Goal: Task Accomplishment & Management: Manage account settings

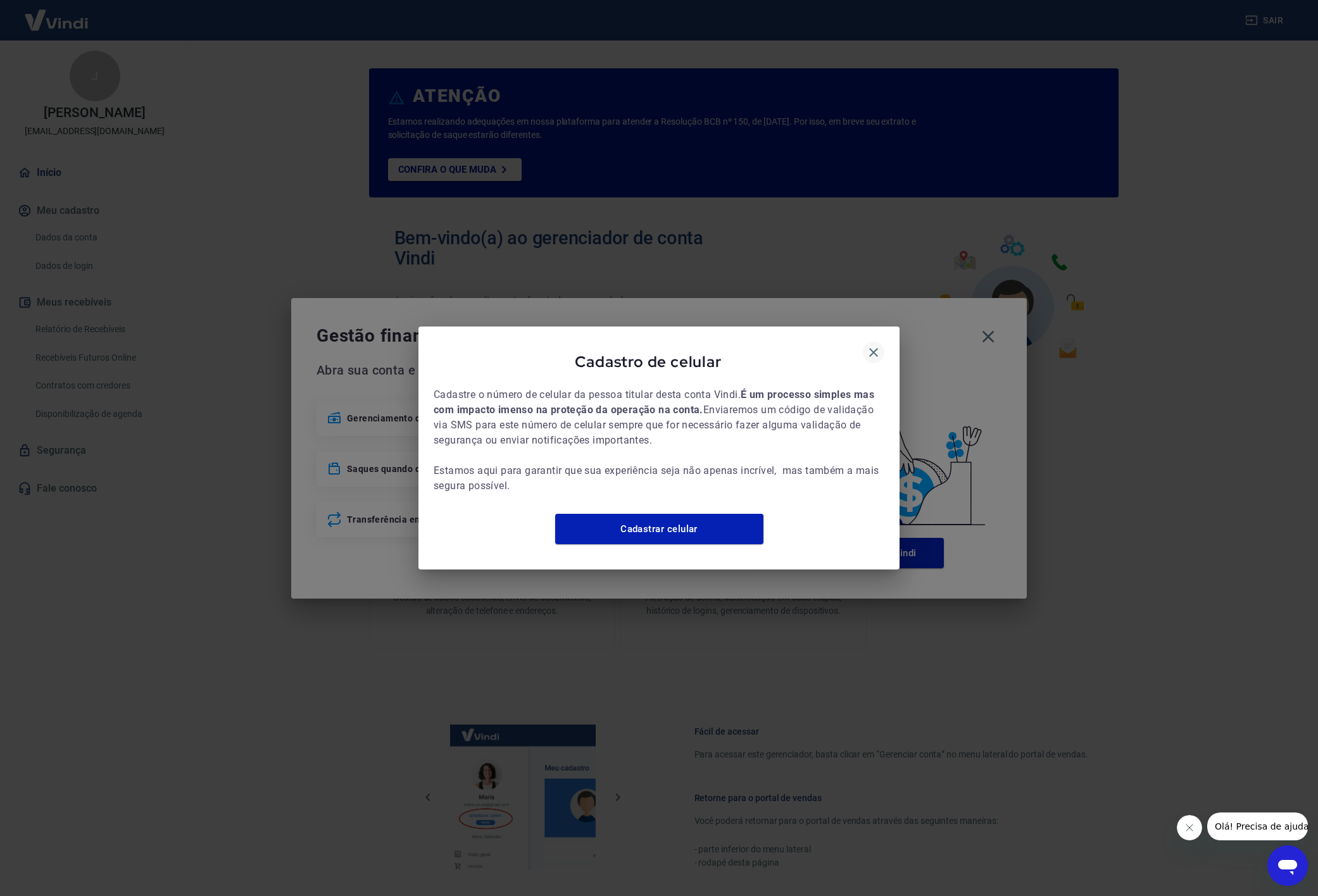
click at [877, 345] on icon "button" at bounding box center [874, 353] width 15 height 15
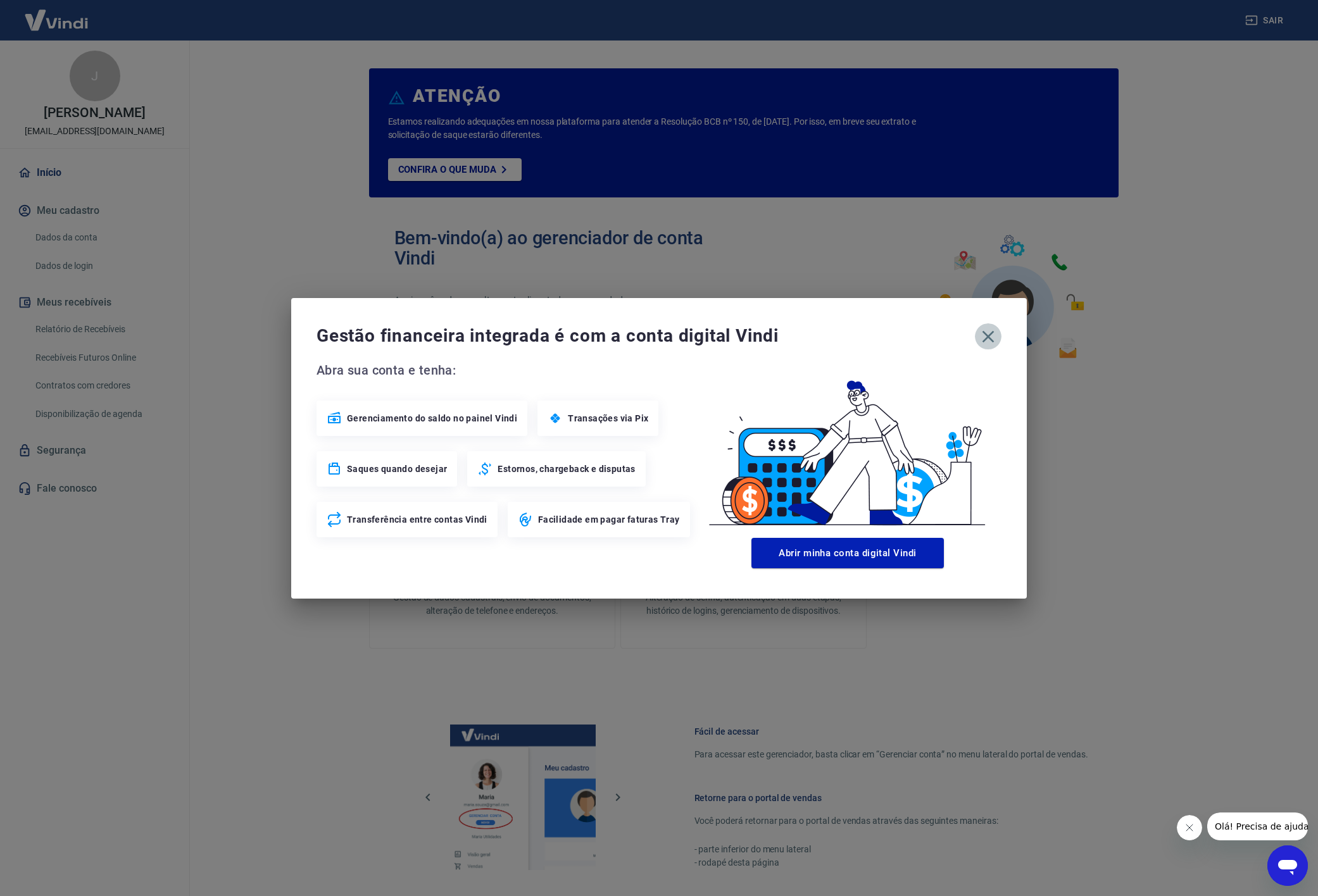
click at [995, 340] on icon "button" at bounding box center [989, 337] width 20 height 20
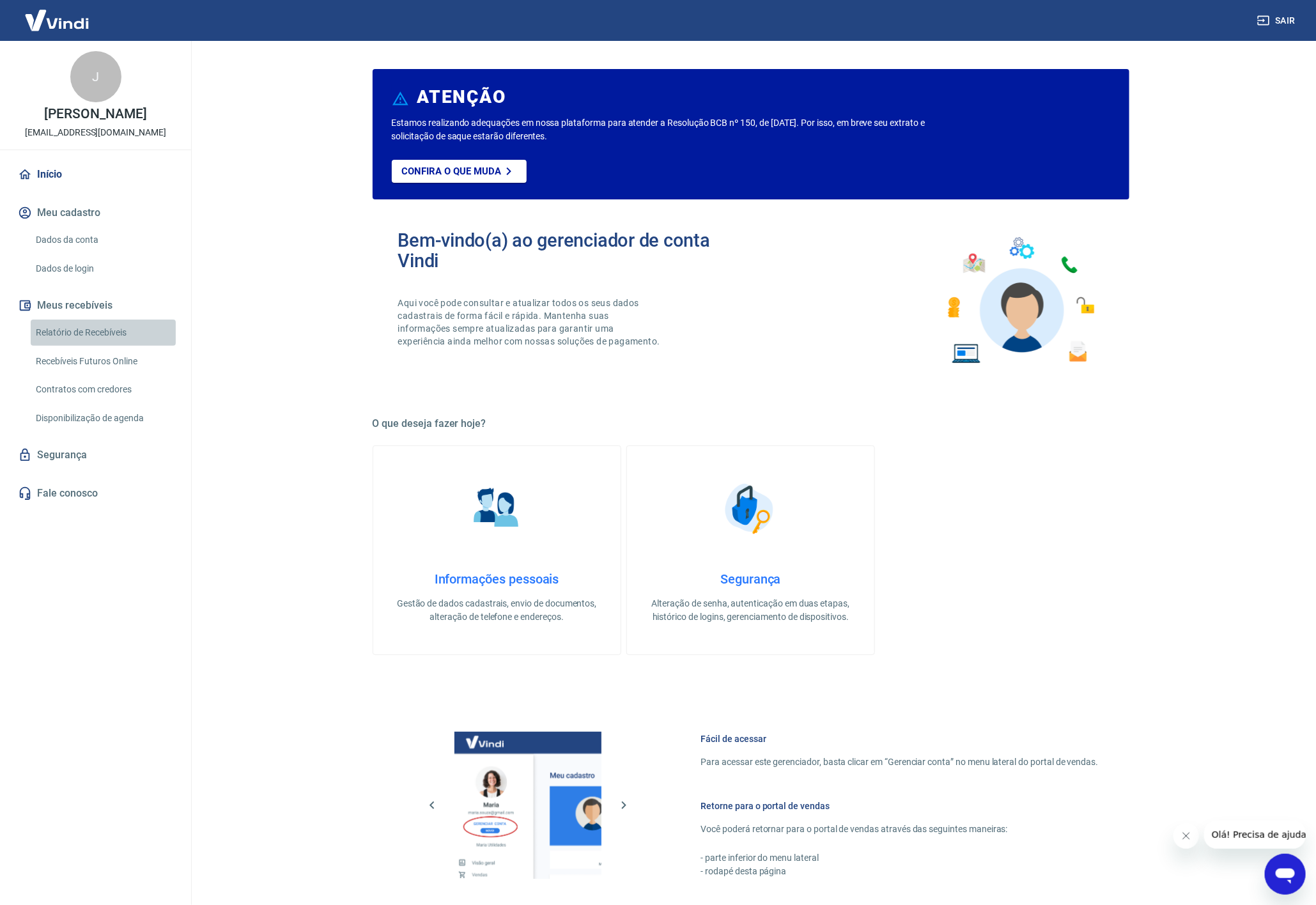
click at [77, 327] on link "Relatório de Recebíveis" at bounding box center [103, 332] width 145 height 26
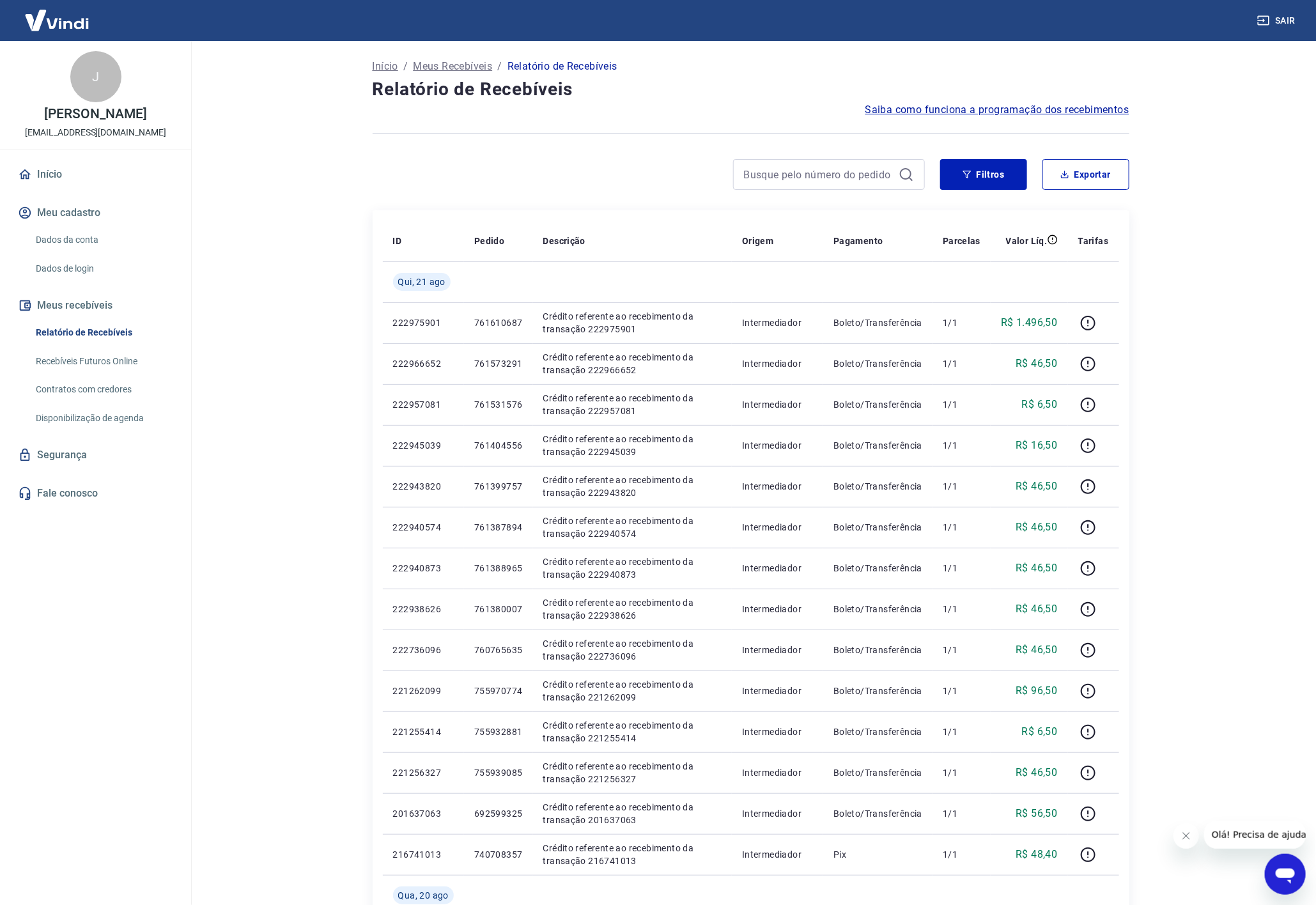
click at [1205, 328] on main "Início / Meus Recebíveis / Relatório de Recebíveis Relatório de Recebíveis Saib…" at bounding box center [751, 473] width 1131 height 864
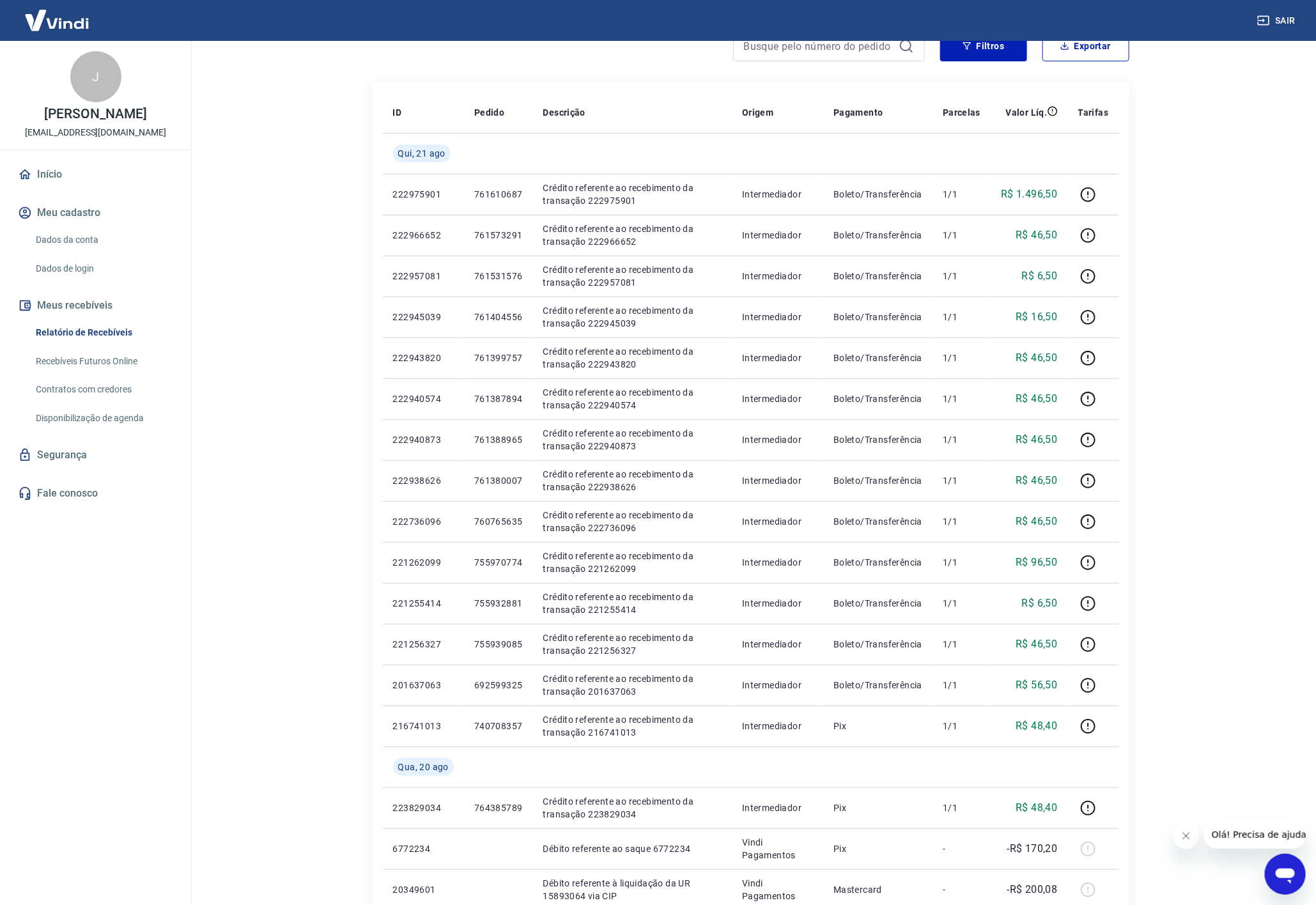
scroll to position [468, 0]
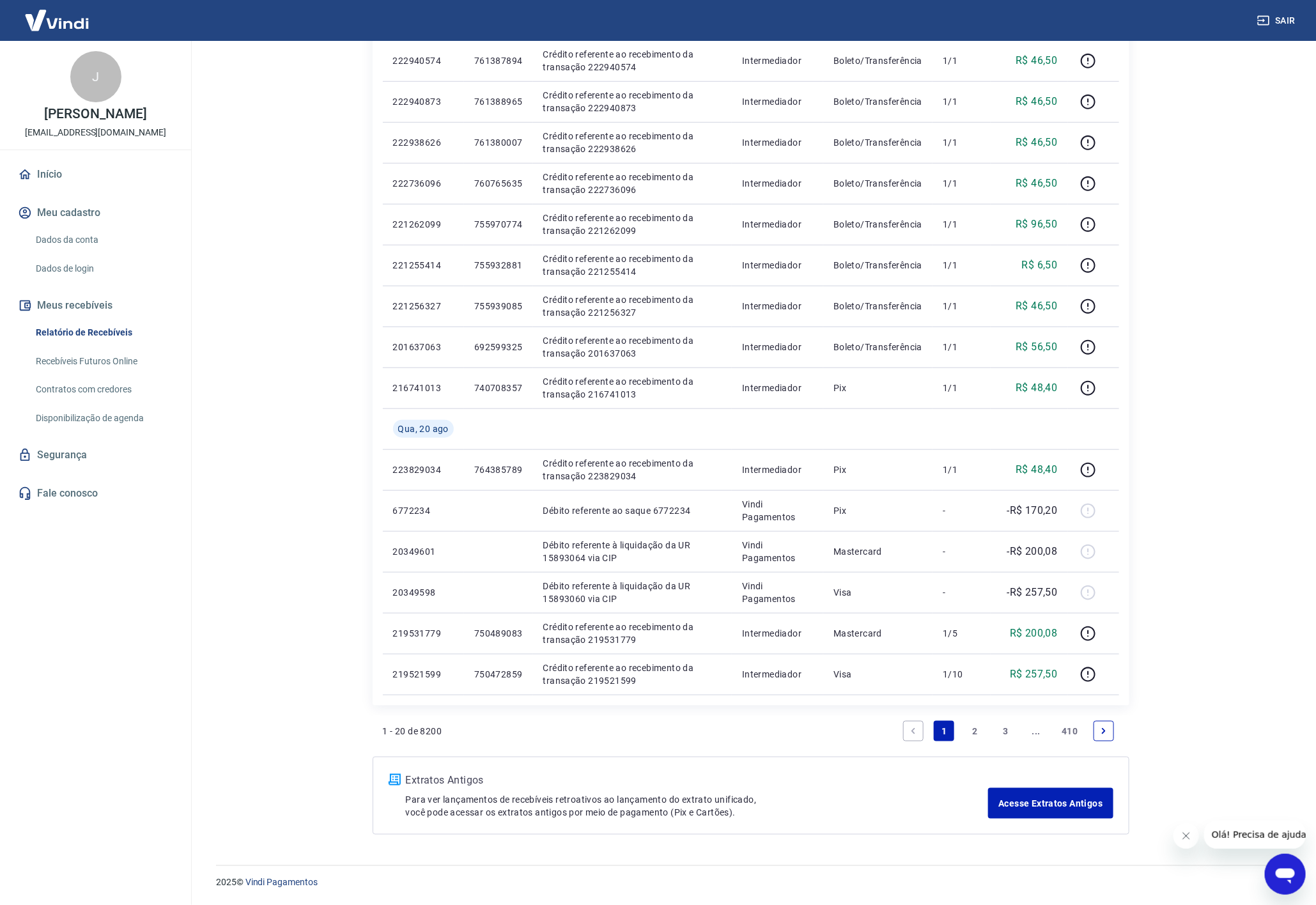
click at [1111, 733] on link "Next page" at bounding box center [1104, 731] width 21 height 21
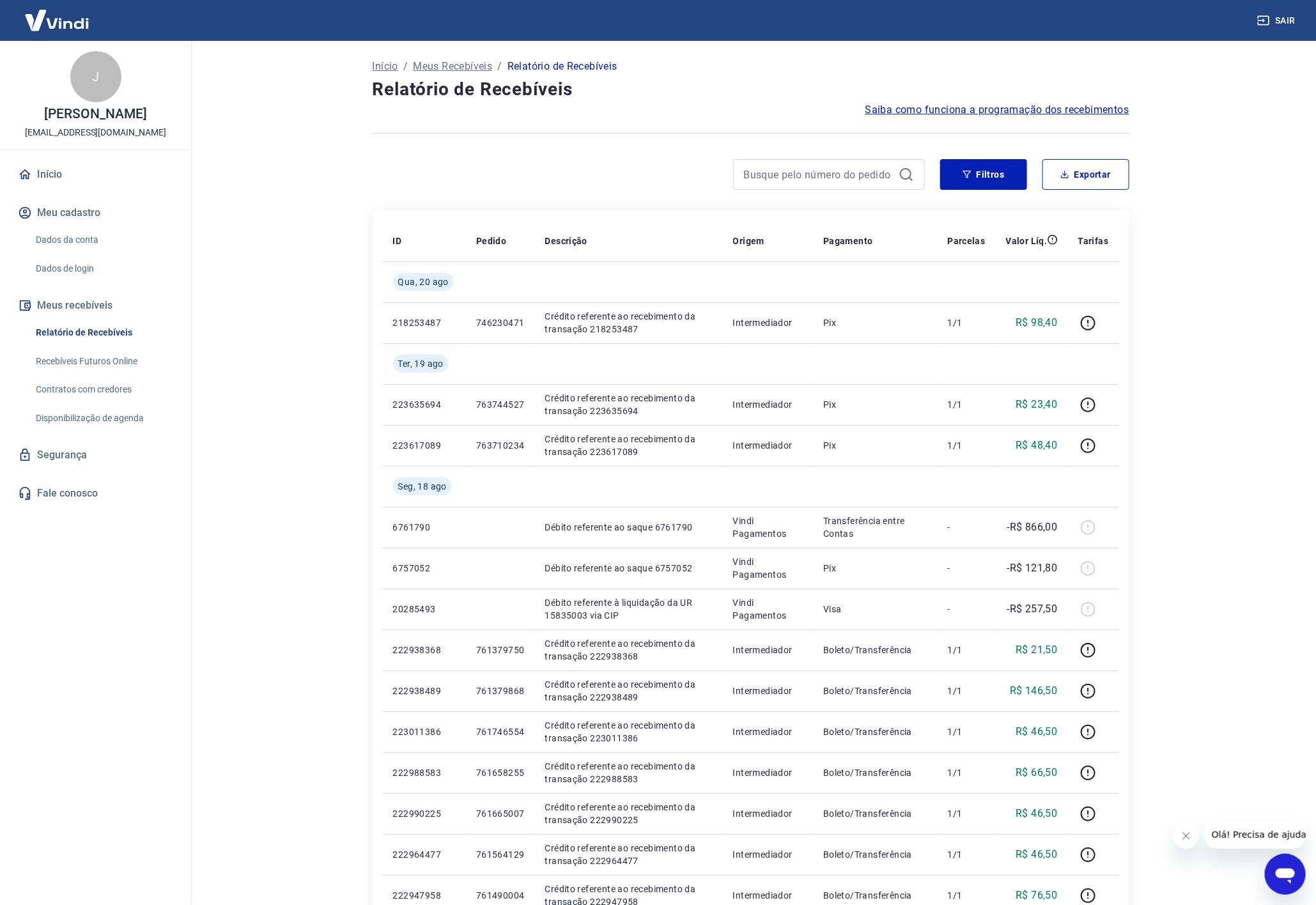
click at [1231, 458] on main "Início / Meus Recebíveis / Relatório de Recebíveis Relatório de Recebíveis Saib…" at bounding box center [751, 473] width 1131 height 864
click at [1045, 443] on p "R$ 48,40" at bounding box center [1036, 445] width 42 height 15
copy p "48,40"
click at [1045, 407] on p "R$ 23,40" at bounding box center [1036, 404] width 42 height 15
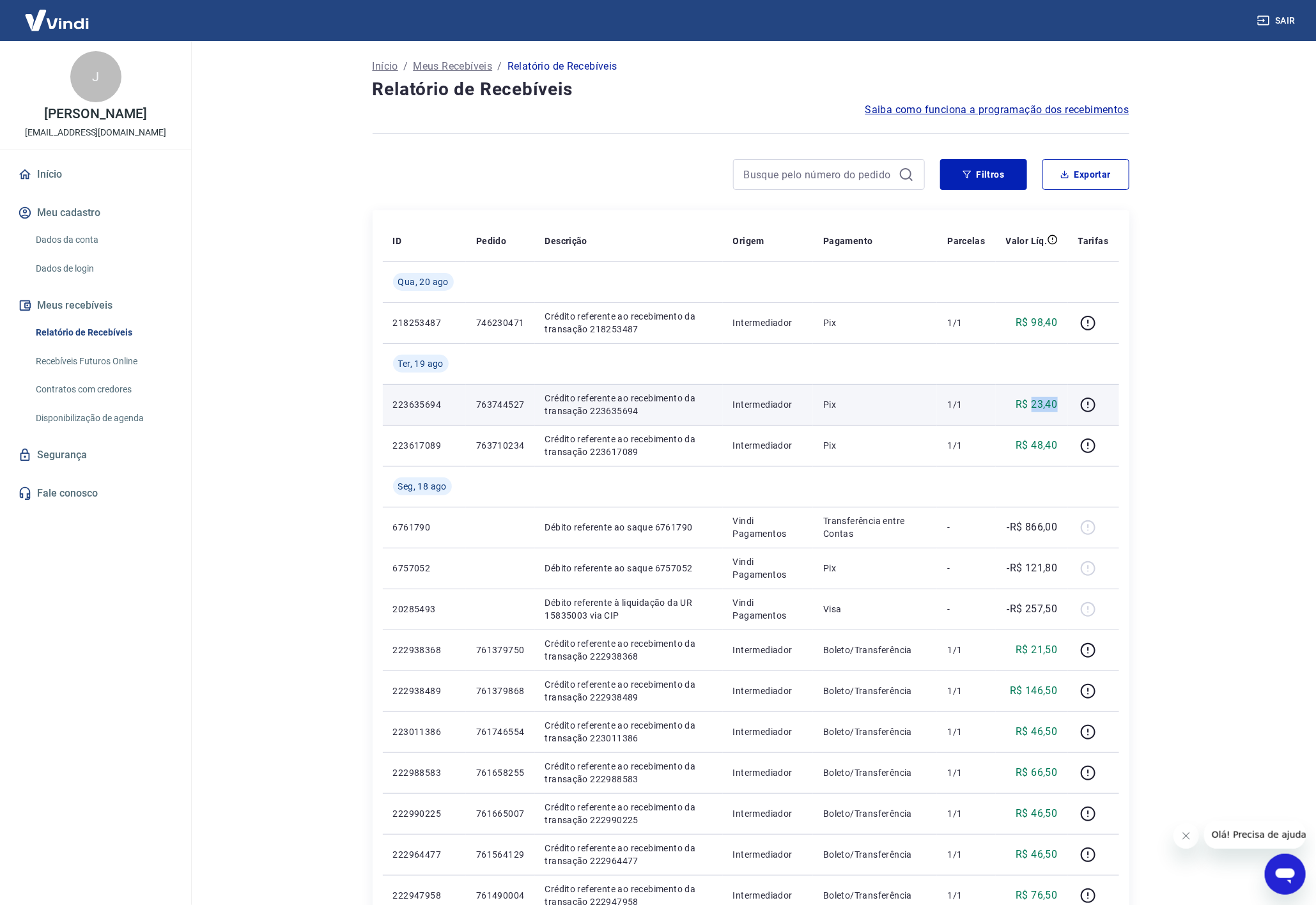
click at [1045, 407] on p "R$ 23,40" at bounding box center [1036, 404] width 42 height 15
copy p "23,40"
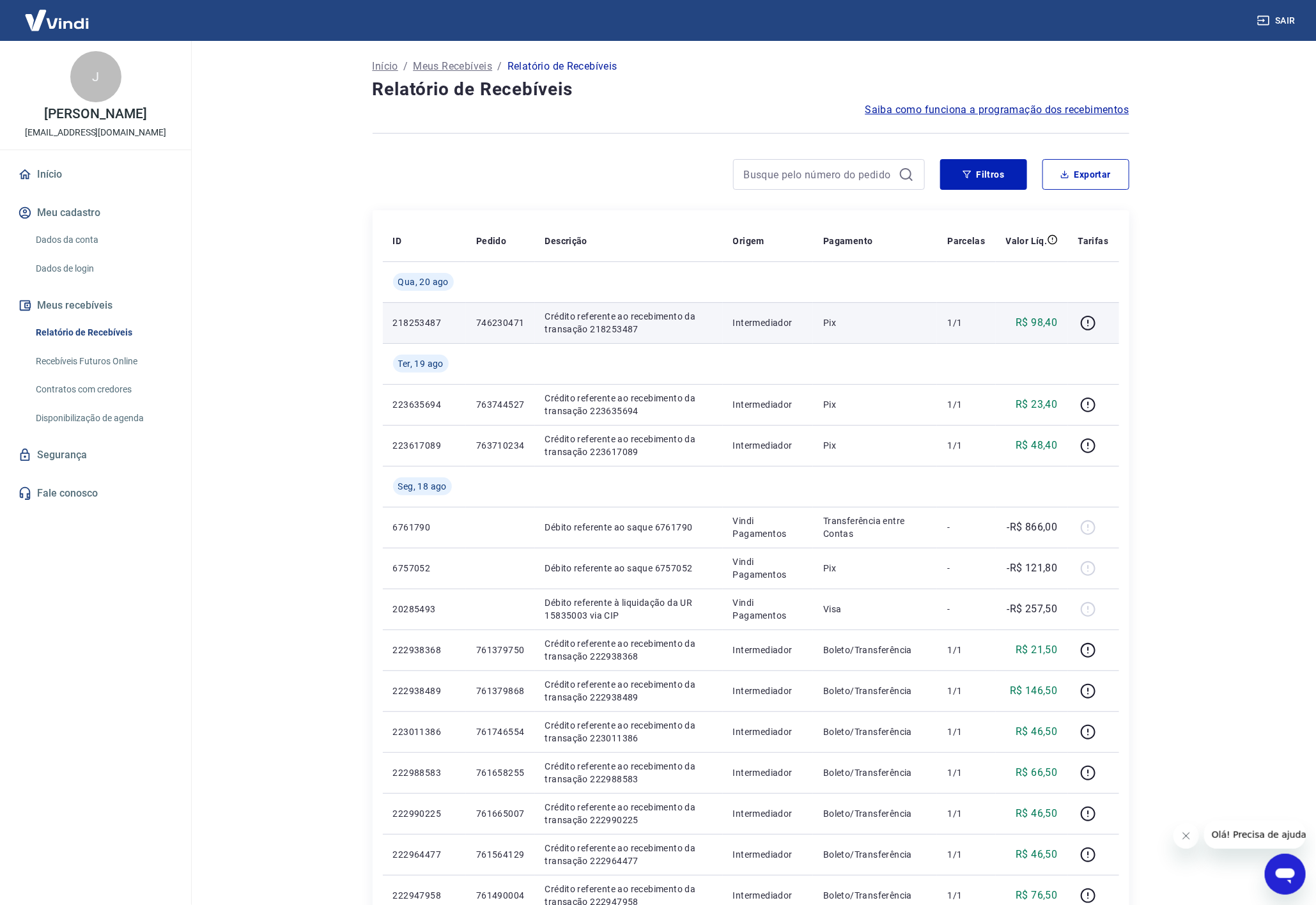
click at [1035, 320] on p "R$ 98,40" at bounding box center [1036, 323] width 42 height 15
copy p "98,40"
copy tr "218253487 746230471 Crédito referente ao recebimento da transação 218253487"
drag, startPoint x: 395, startPoint y: 325, endPoint x: 635, endPoint y: 331, distance: 240.1
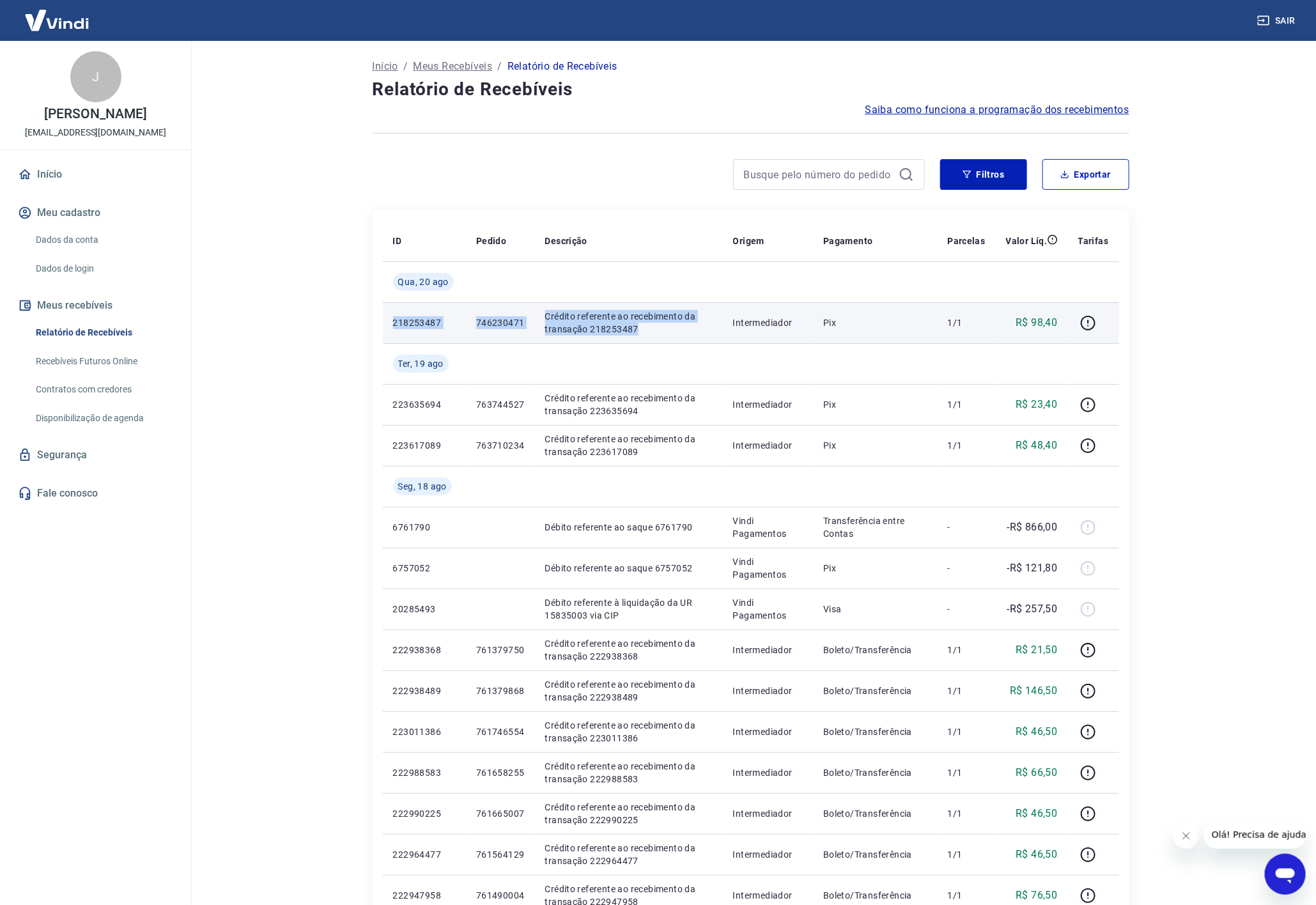
click at [635, 331] on tr "218253487 746230471 Crédito referente ao recebimento da transação 218253487 Int…" at bounding box center [750, 323] width 736 height 41
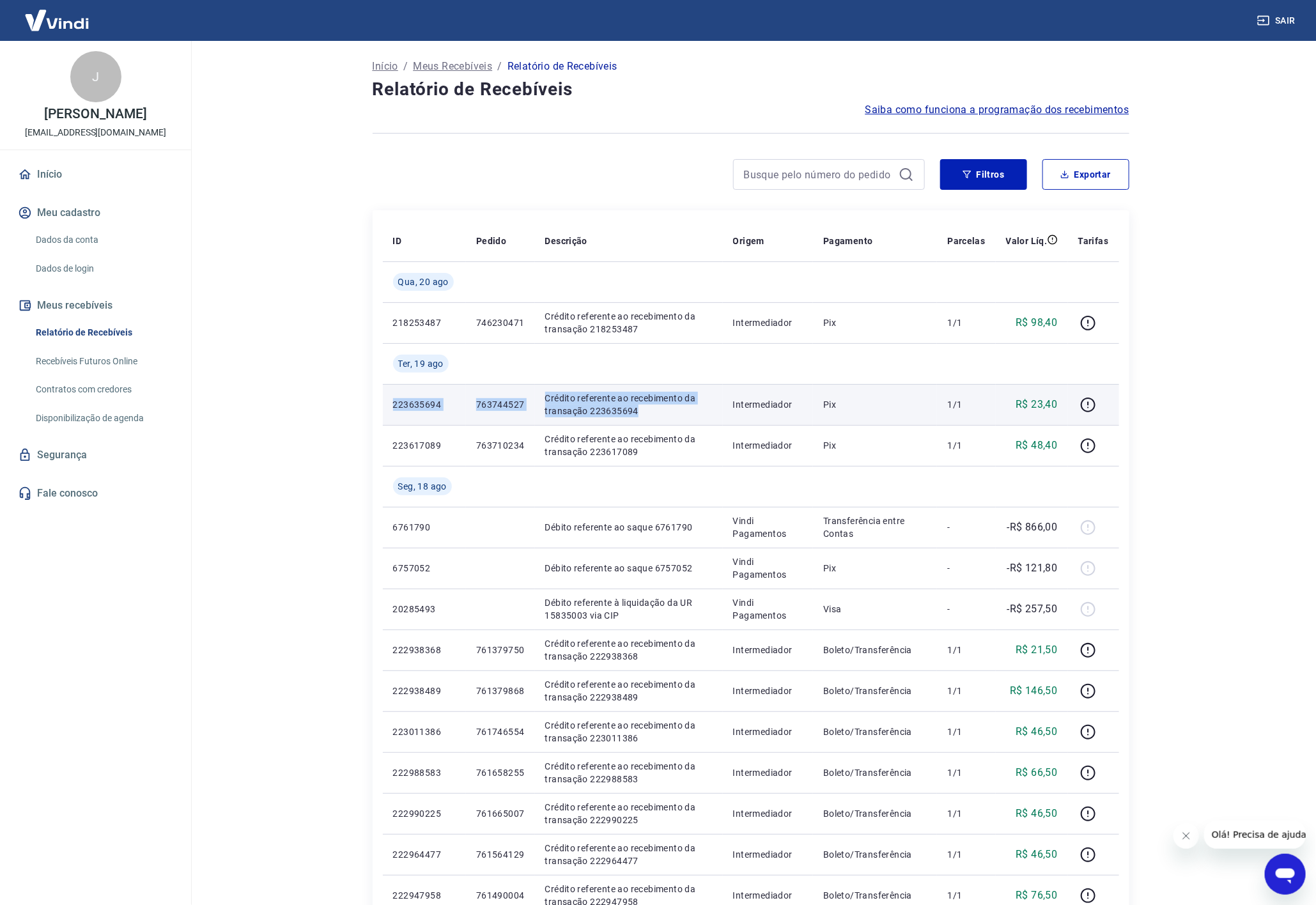
drag, startPoint x: 386, startPoint y: 404, endPoint x: 636, endPoint y: 420, distance: 250.5
click at [636, 420] on tr "223635694 763744527 Crédito referente ao recebimento da transação 223635694 Int…" at bounding box center [750, 404] width 736 height 41
copy tr "223635694 763744527 Crédito referente ao recebimento da transação 223635694"
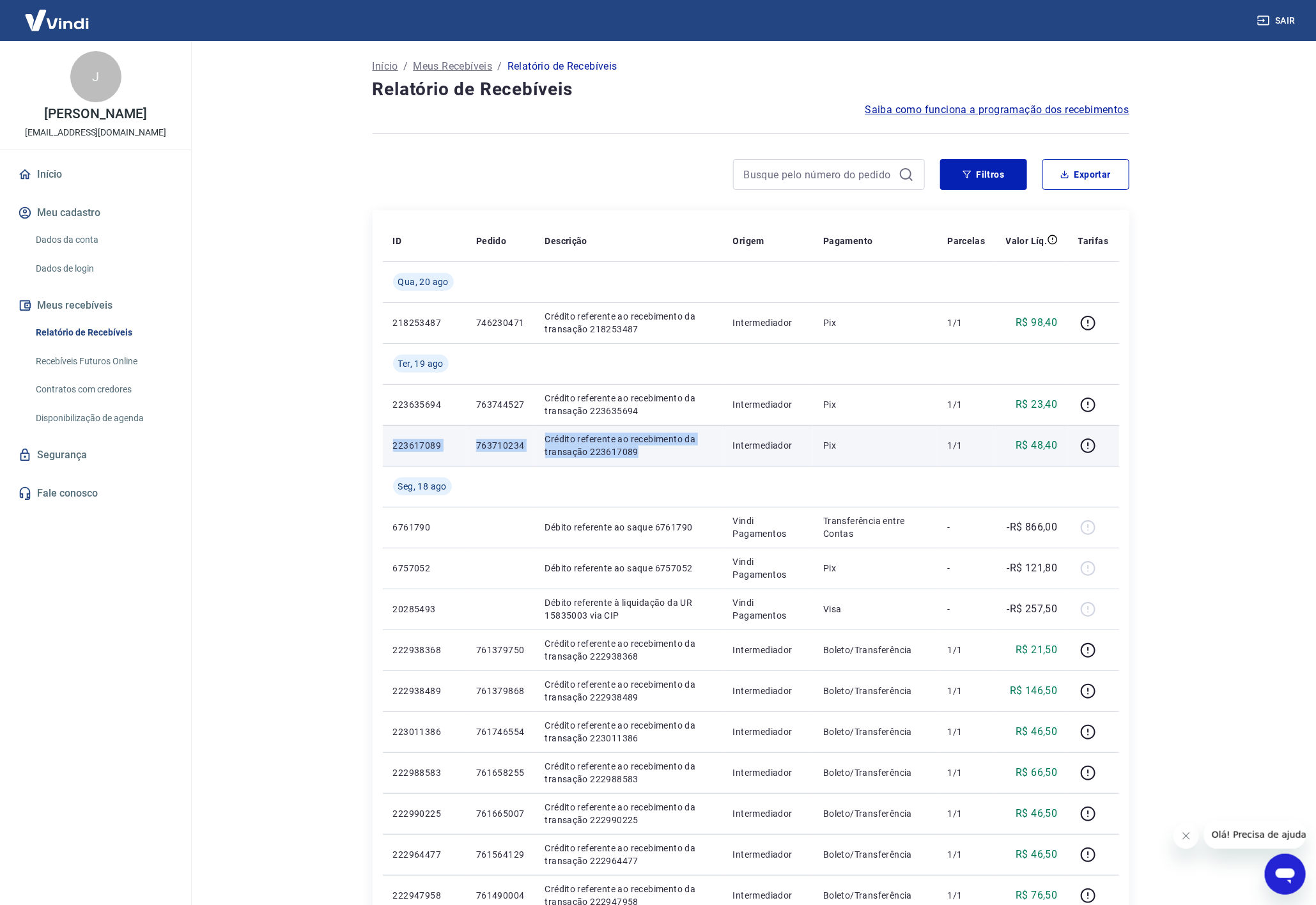
copy tr "223617089 763710234 Crédito referente ao recebimento da transação 223617089"
drag, startPoint x: 385, startPoint y: 447, endPoint x: 641, endPoint y: 459, distance: 256.3
click at [641, 459] on tr "223617089 763710234 Crédito referente ao recebimento da transação 223617089 Int…" at bounding box center [750, 445] width 736 height 41
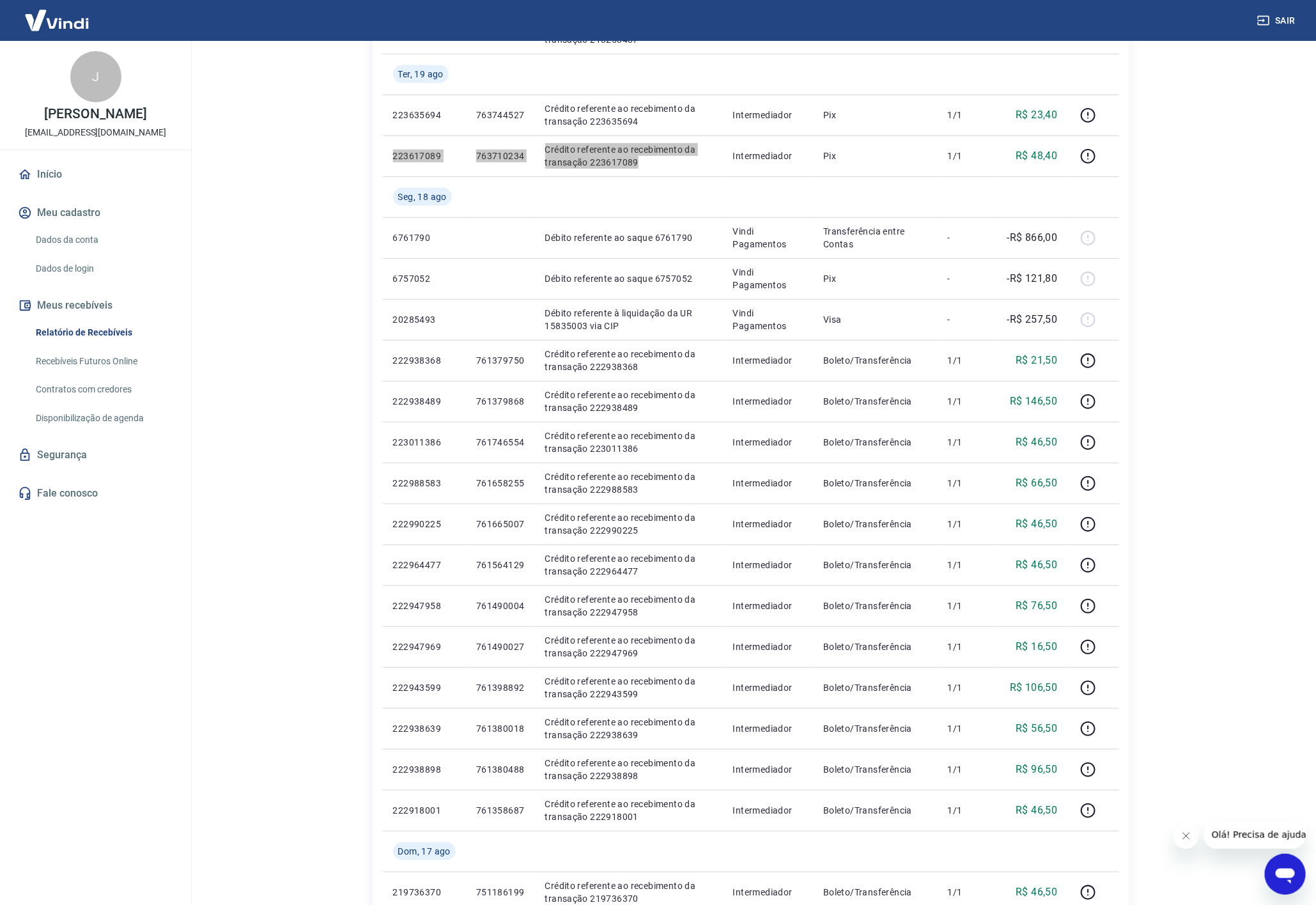
scroll to position [590, 0]
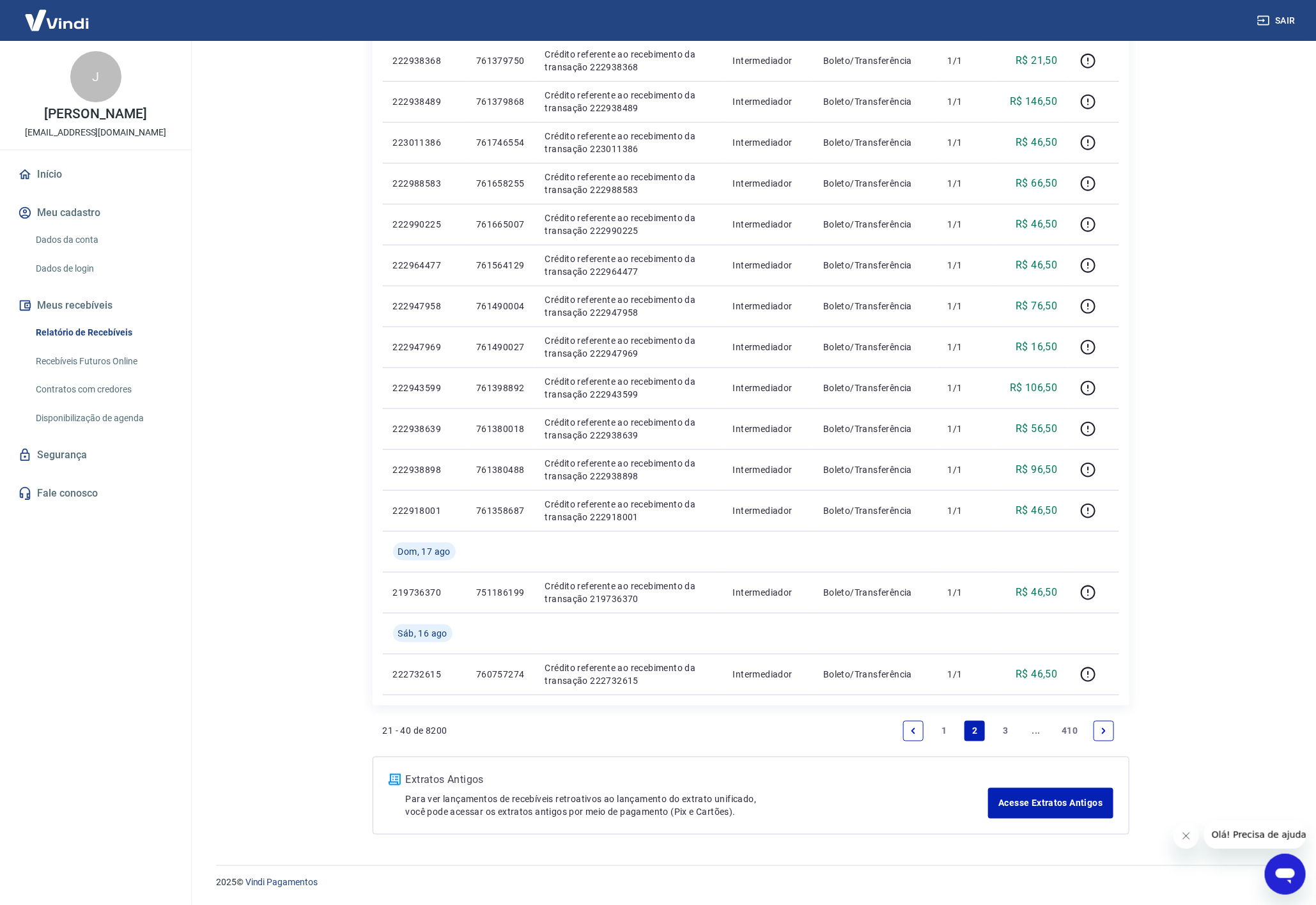
click at [906, 738] on link "Previous page" at bounding box center [913, 731] width 21 height 21
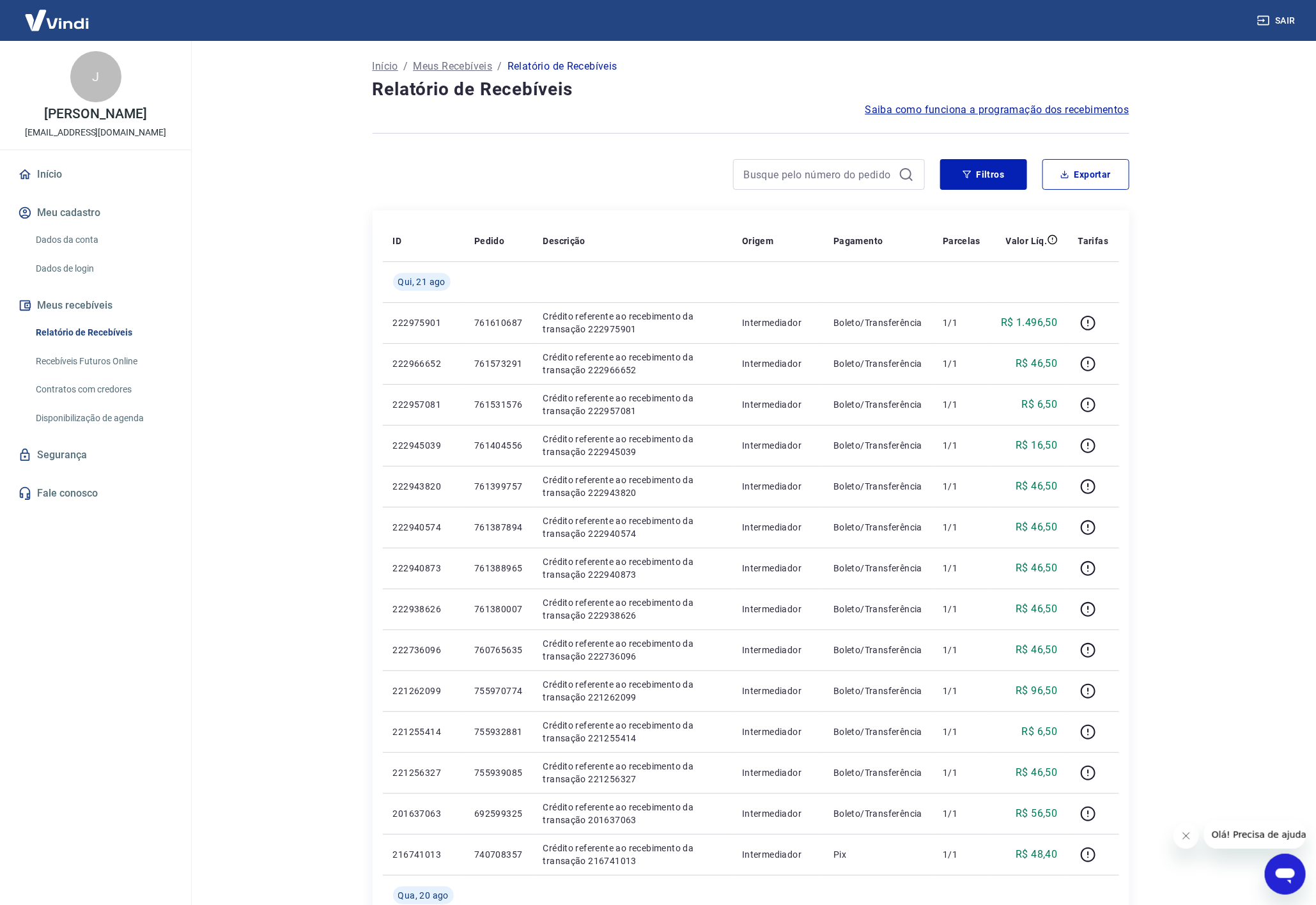
click at [1173, 377] on main "Início / Meus Recebíveis / Relatório de Recebíveis Relatório de Recebíveis Saib…" at bounding box center [751, 473] width 1131 height 864
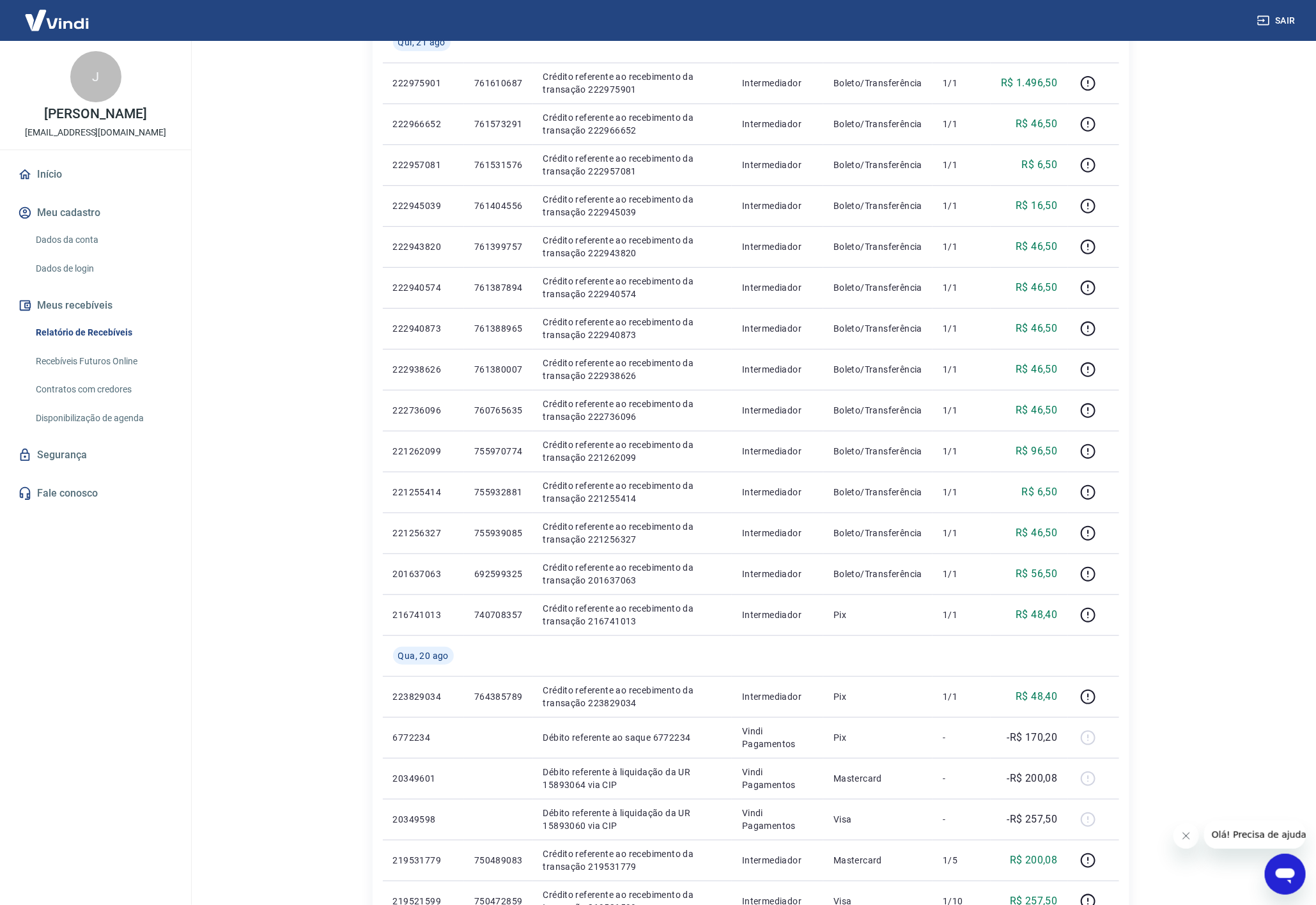
scroll to position [468, 0]
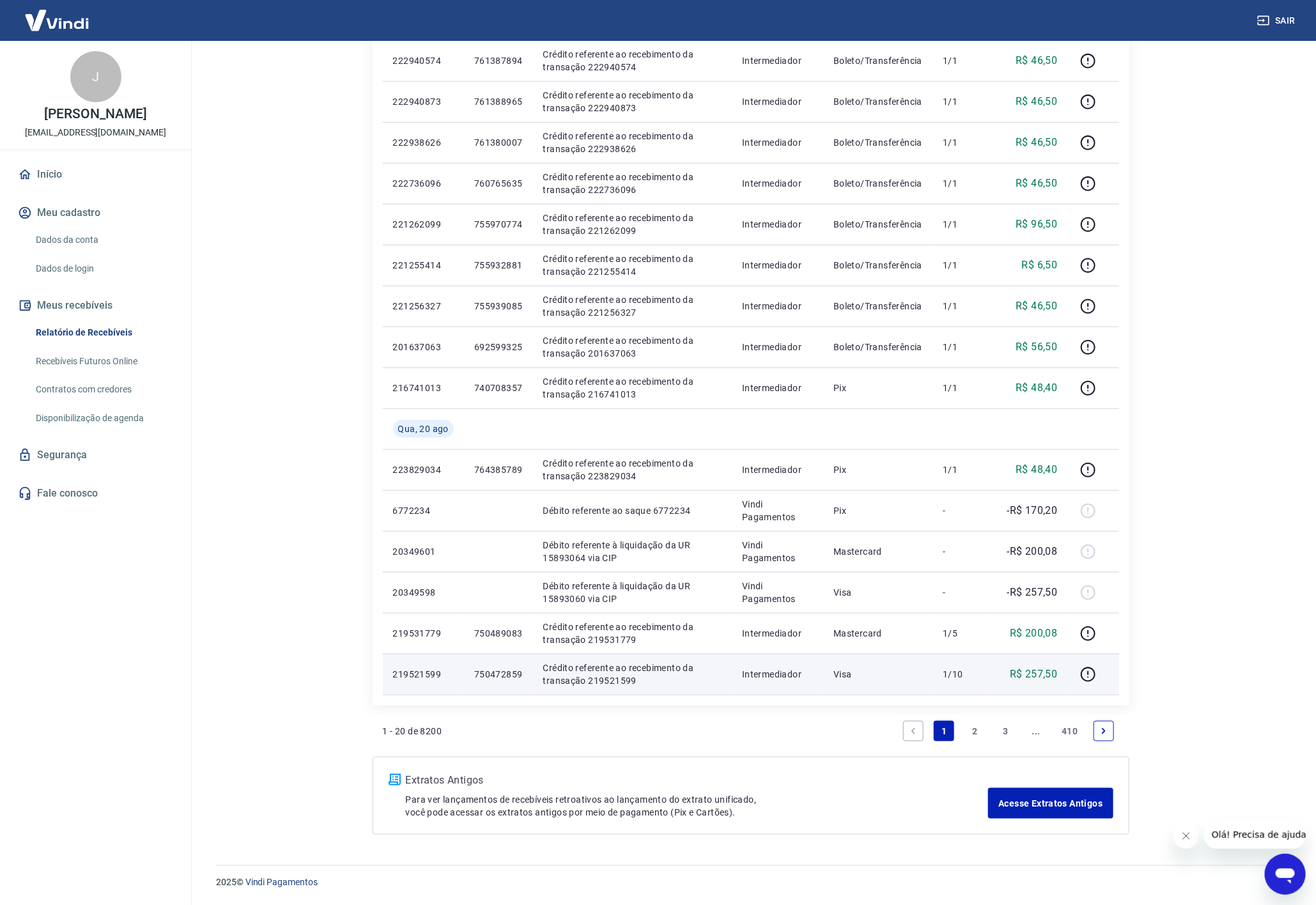
click at [1030, 671] on p "R$ 257,50" at bounding box center [1034, 675] width 48 height 15
copy p "257,50"
click at [1030, 671] on p "R$ 257,50" at bounding box center [1034, 675] width 48 height 15
click at [1088, 678] on icon "button" at bounding box center [1088, 675] width 16 height 16
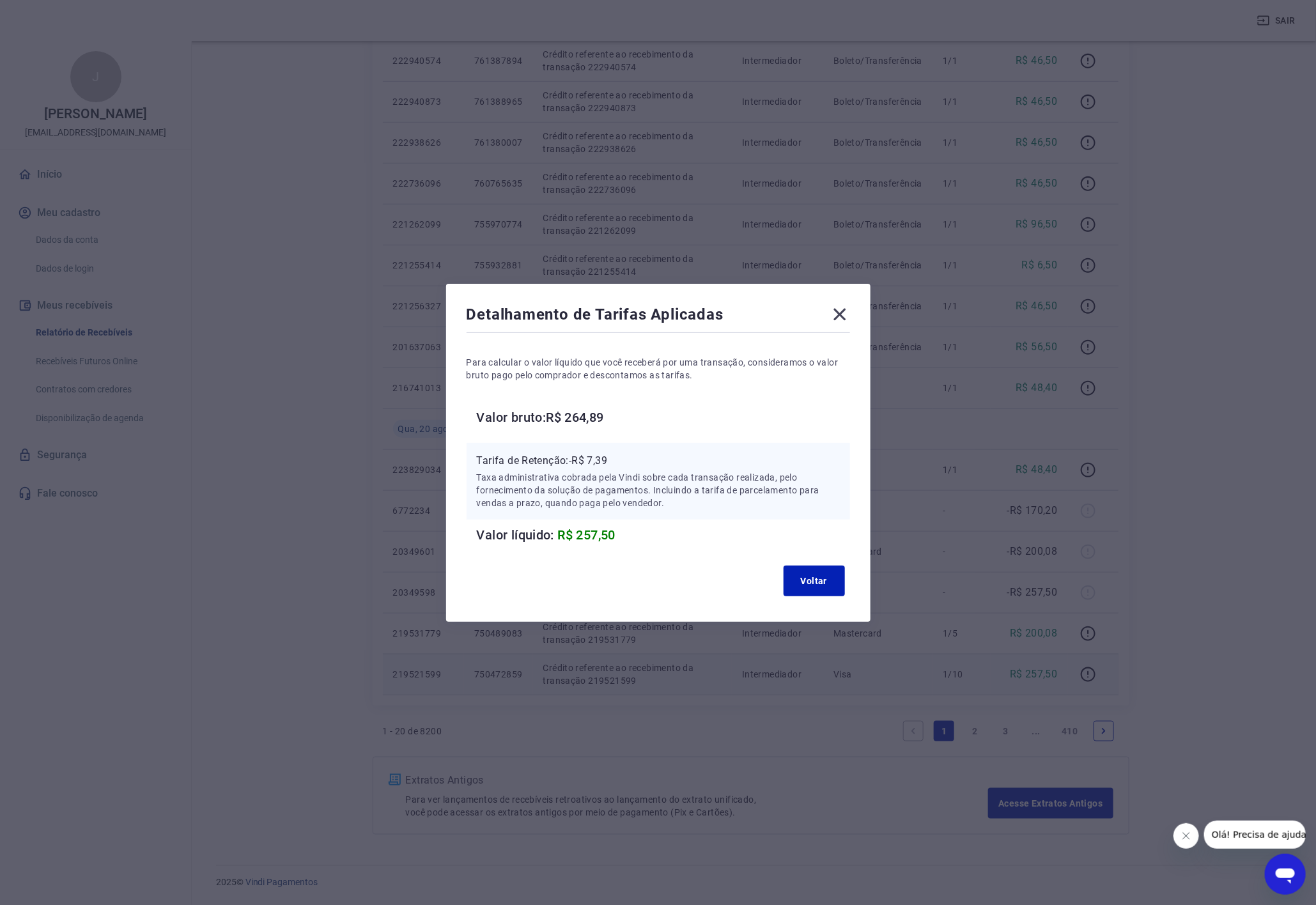
click at [610, 462] on p "Tarifa de Retenção: -R$ 7,39" at bounding box center [659, 461] width 363 height 15
copy p "7,39"
click at [847, 319] on icon at bounding box center [840, 315] width 21 height 21
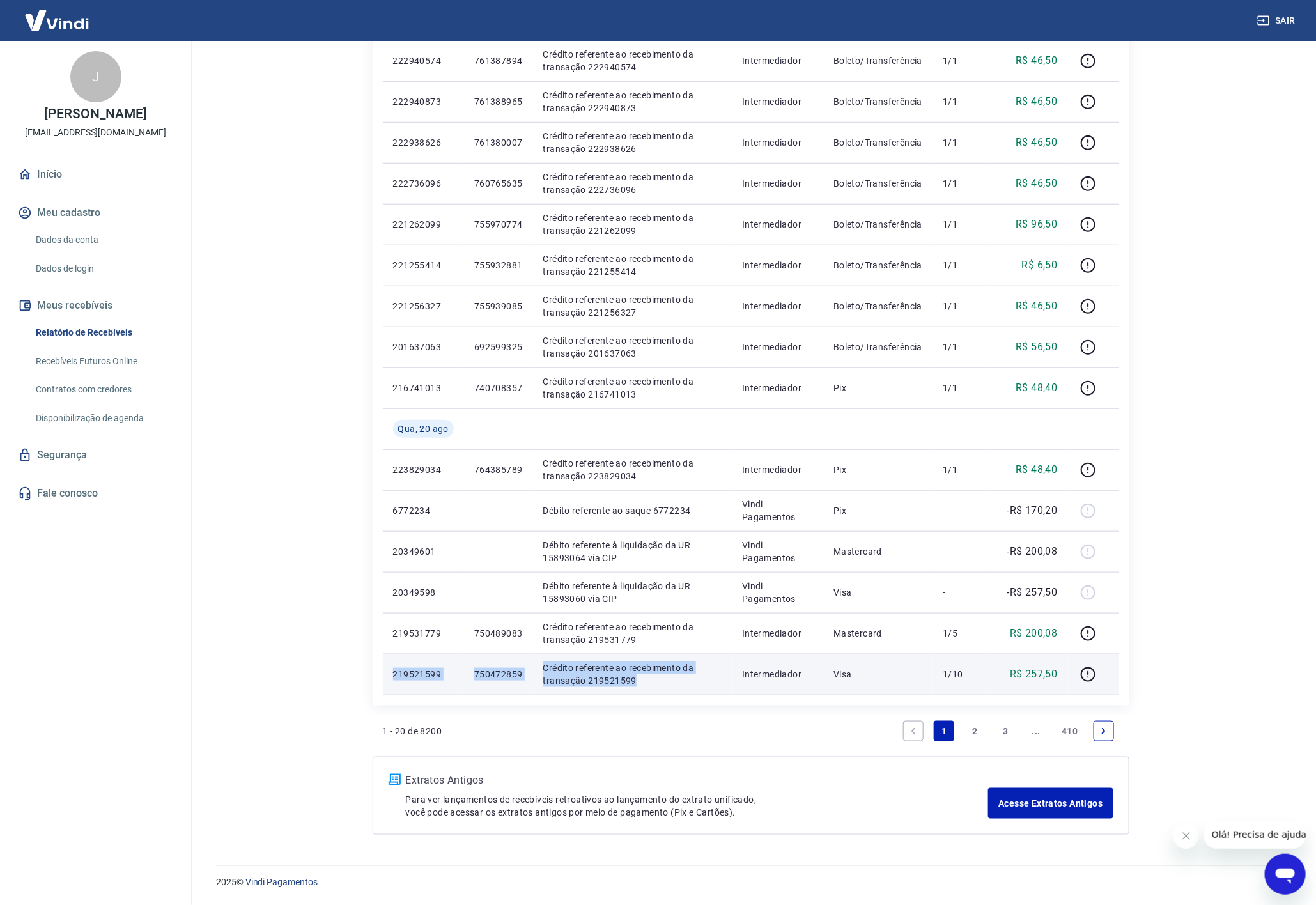
copy tr "219521599 750472859 Crédito referente ao recebimento da transação 219521599"
drag, startPoint x: 387, startPoint y: 676, endPoint x: 637, endPoint y: 687, distance: 250.2
click at [637, 687] on tr "219521599 750472859 Crédito referente ao recebimento da transação 219521599 Int…" at bounding box center [750, 675] width 736 height 41
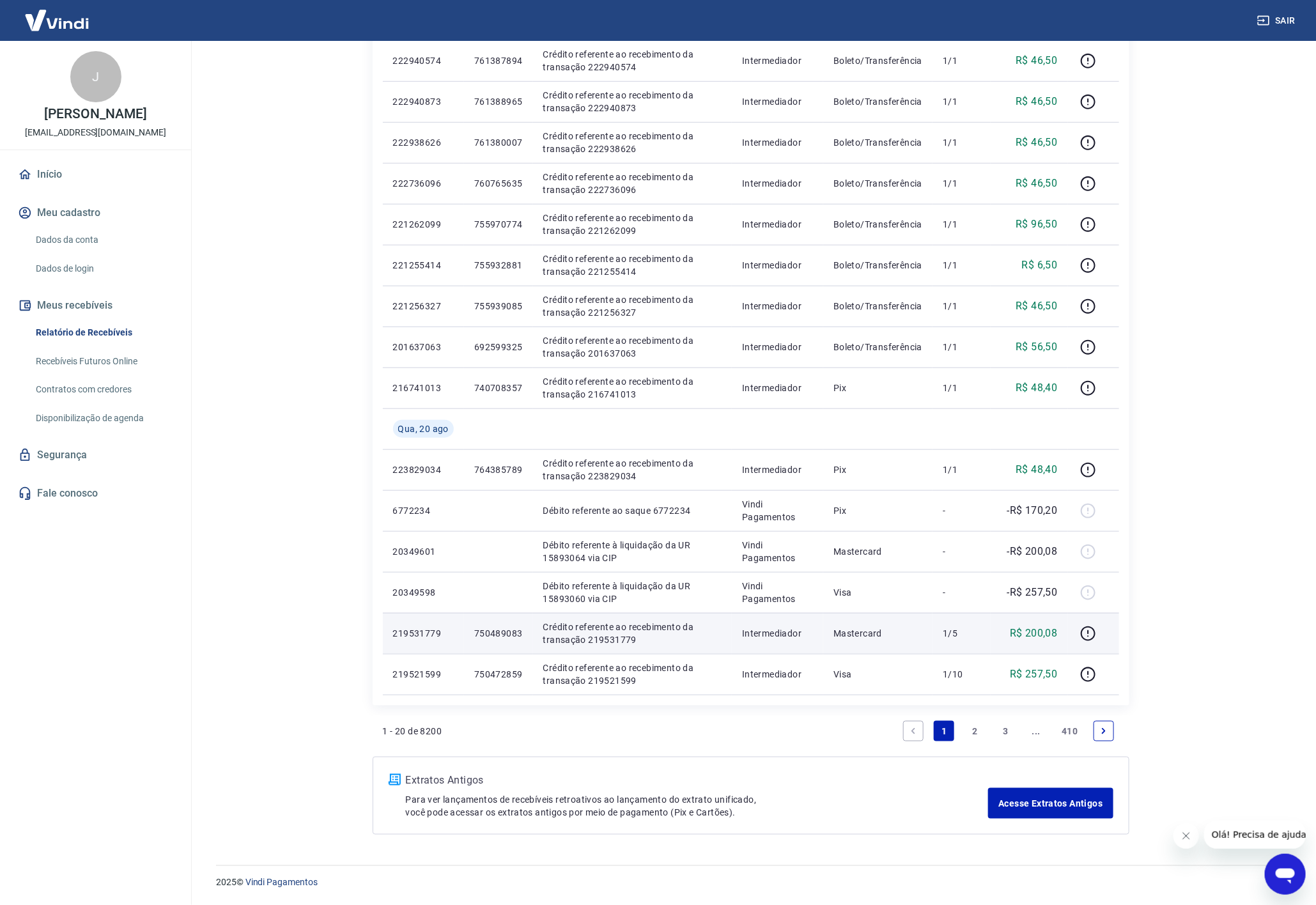
click at [1041, 637] on p "R$ 200,08" at bounding box center [1034, 634] width 48 height 15
copy p "200,08"
click at [1041, 637] on p "R$ 200,08" at bounding box center [1034, 634] width 48 height 15
click at [610, 643] on p "Crédito referente ao recebimento da transação 219531779" at bounding box center [632, 634] width 179 height 26
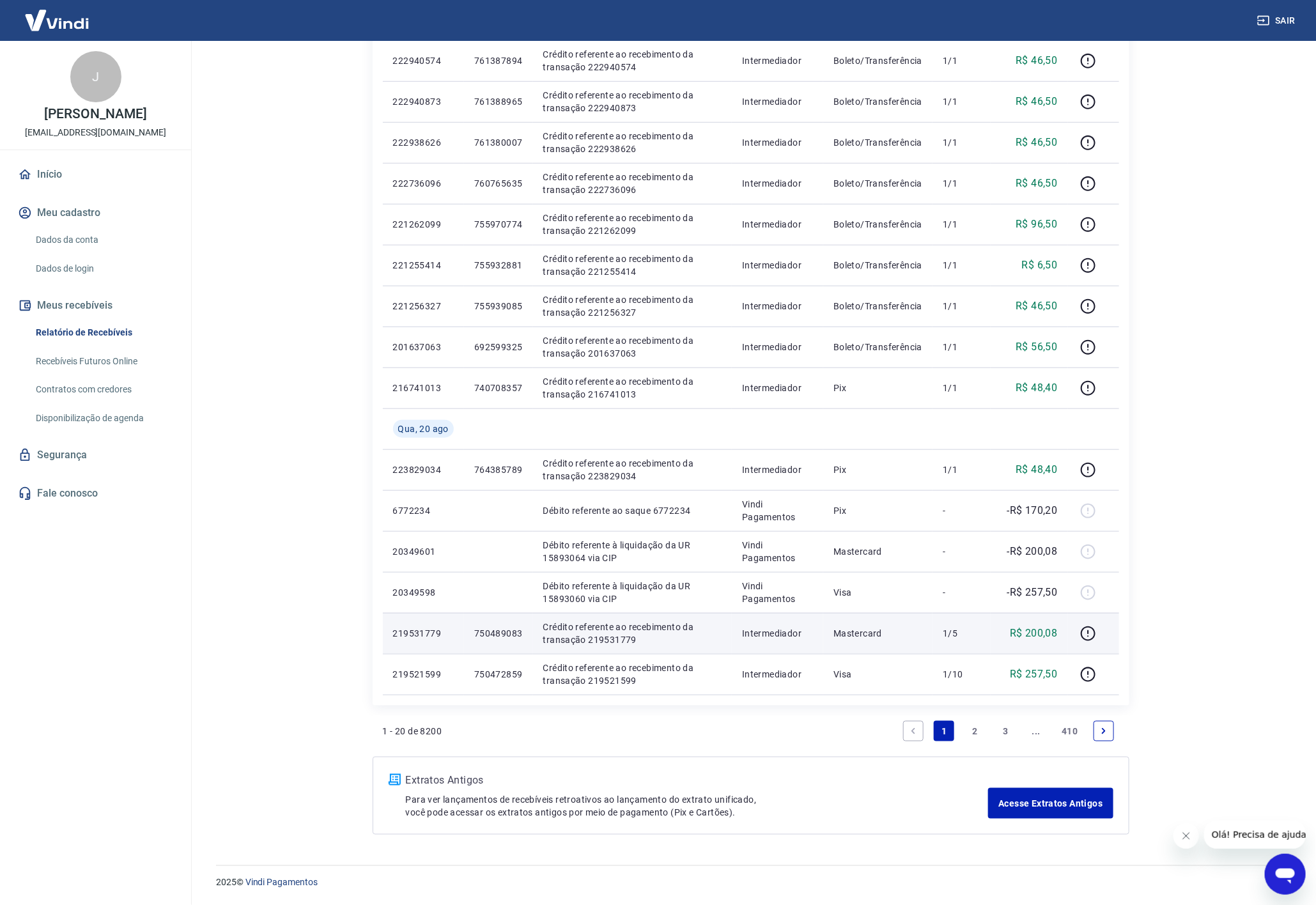
click at [509, 634] on p "750489083" at bounding box center [499, 634] width 49 height 13
click at [1091, 635] on icon "button" at bounding box center [1088, 634] width 16 height 16
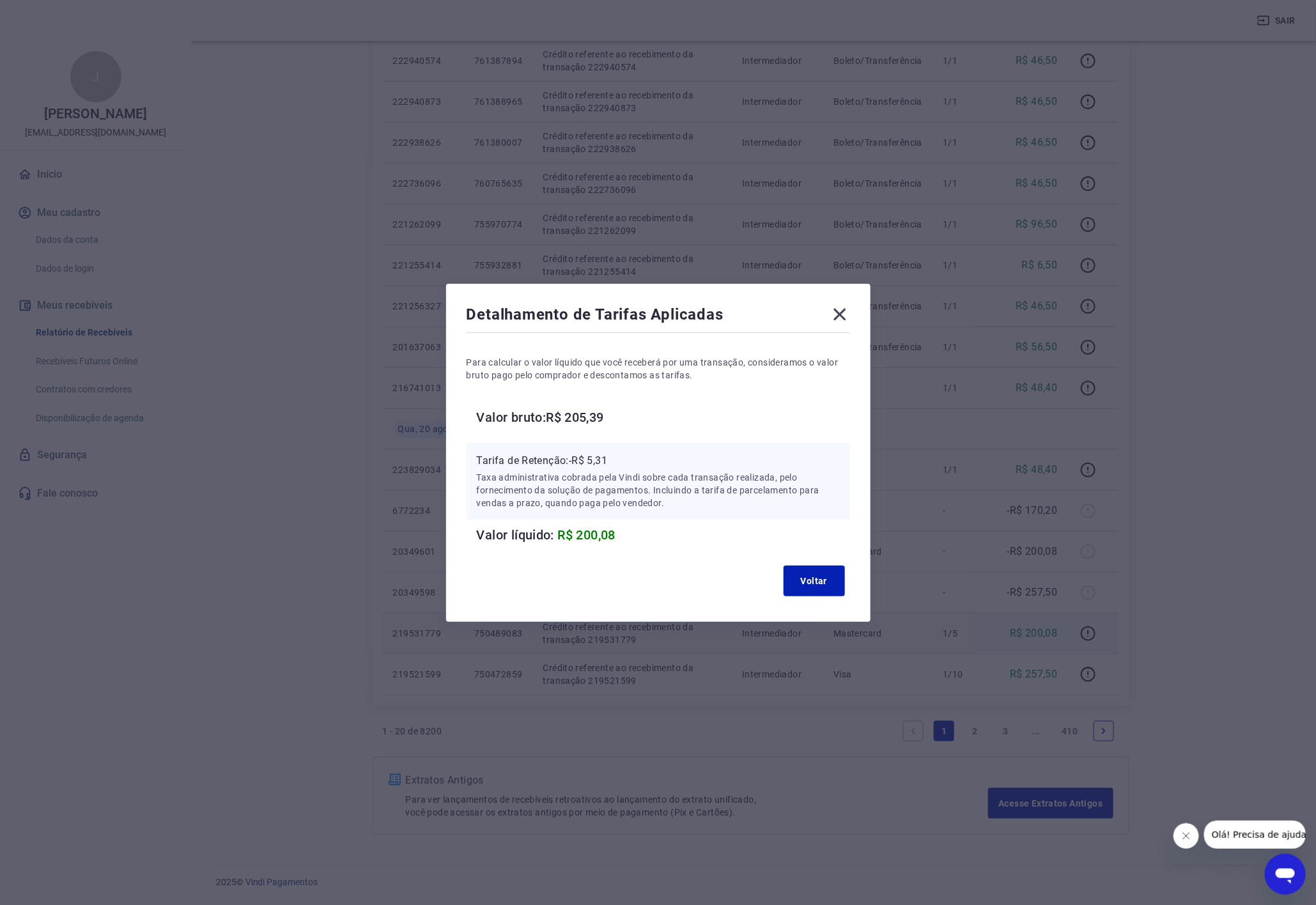
click at [601, 461] on p "Tarifa de Retenção: -R$ 5,31" at bounding box center [659, 461] width 363 height 15
click at [846, 311] on icon at bounding box center [840, 315] width 21 height 21
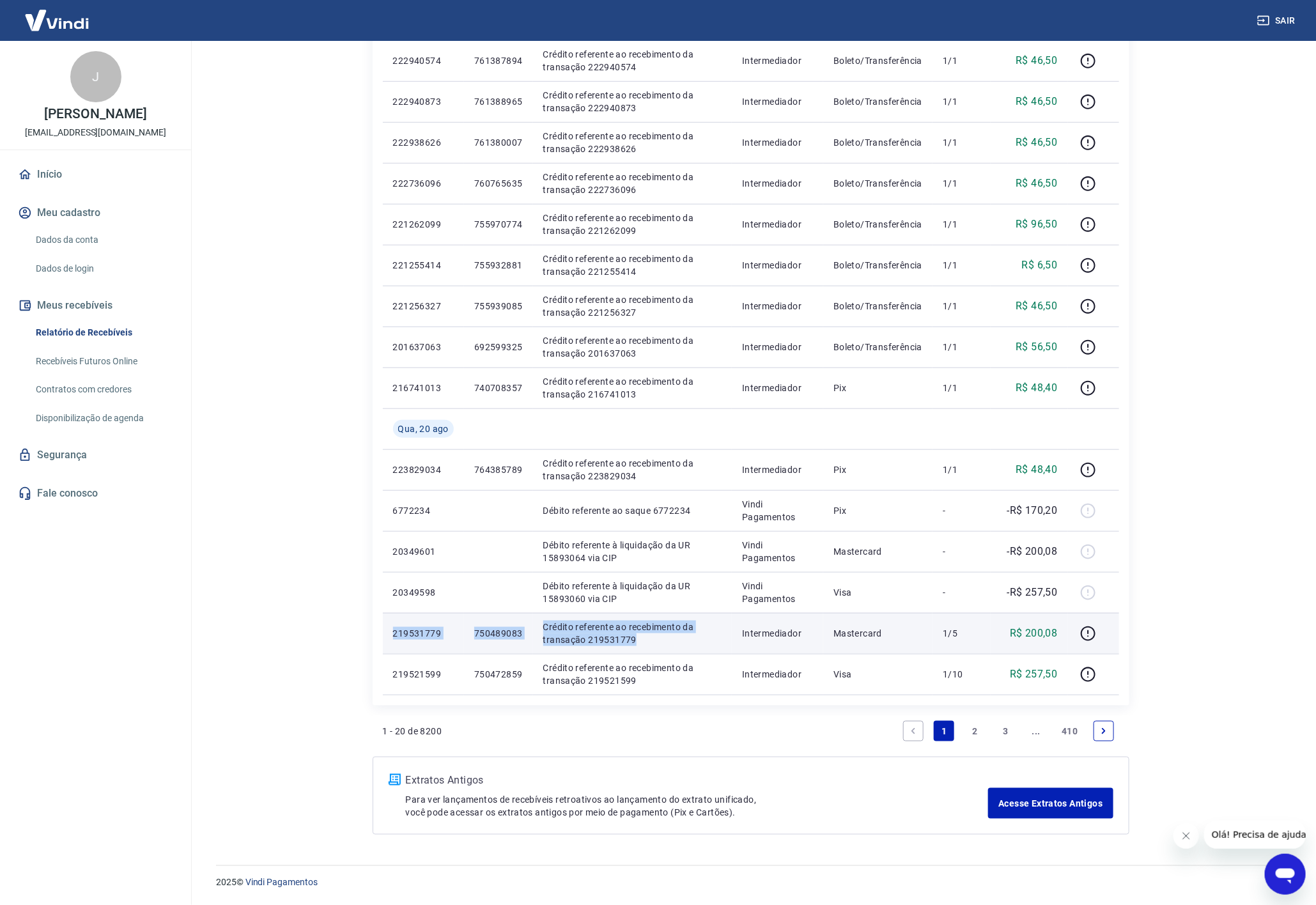
drag, startPoint x: 391, startPoint y: 637, endPoint x: 639, endPoint y: 645, distance: 248.1
click at [639, 645] on tr "219531779 750489083 Crédito referente ao recebimento da transação 219531779 Int…" at bounding box center [750, 634] width 736 height 41
click at [1089, 635] on icon "button" at bounding box center [1089, 636] width 1 height 1
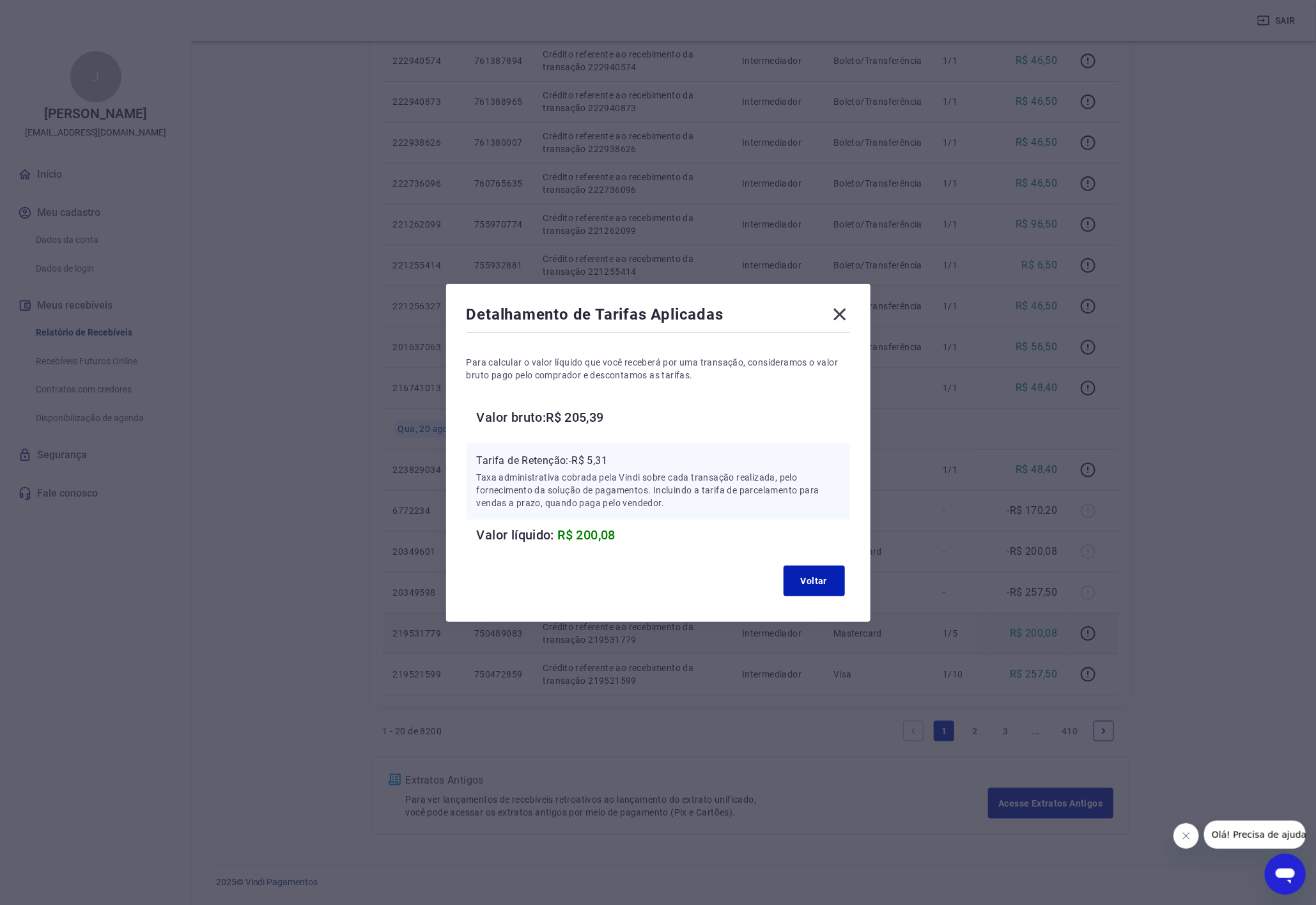
click at [604, 462] on p "Tarifa de Retenção: -R$ 5,31" at bounding box center [659, 461] width 363 height 15
click at [810, 590] on button "Voltar" at bounding box center [815, 581] width 62 height 31
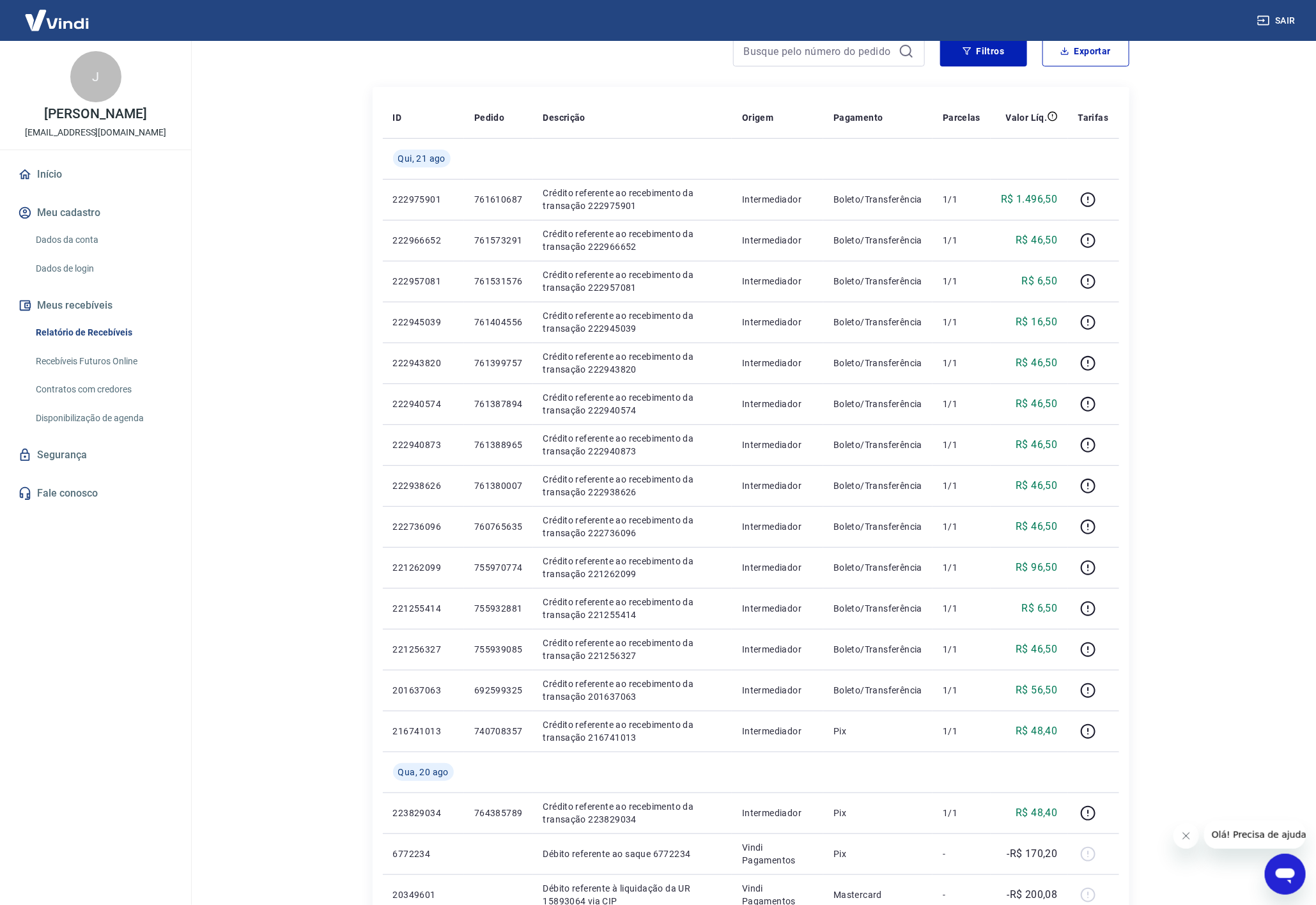
scroll to position [0, 0]
